Goal: Task Accomplishment & Management: Manage account settings

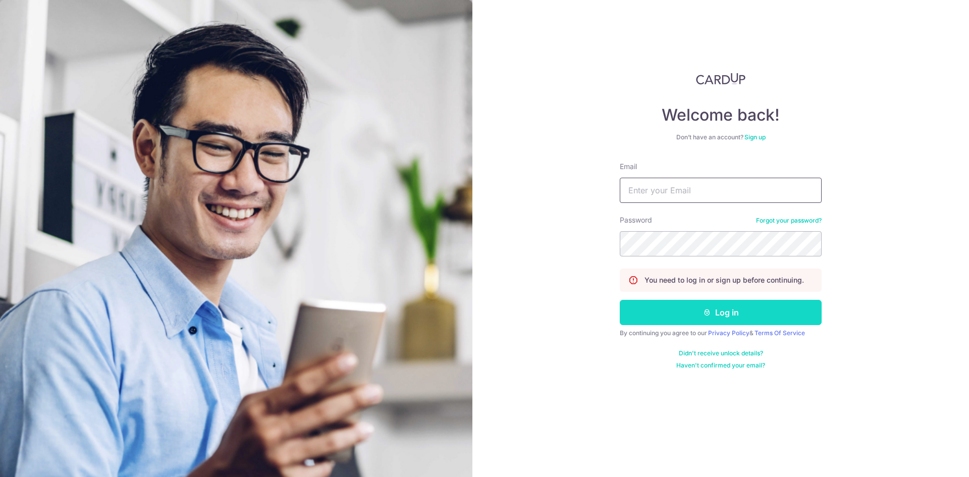
type input "[EMAIL_ADDRESS][DOMAIN_NAME]"
click at [749, 319] on button "Log in" at bounding box center [721, 312] width 202 height 25
